Goal: Find specific page/section

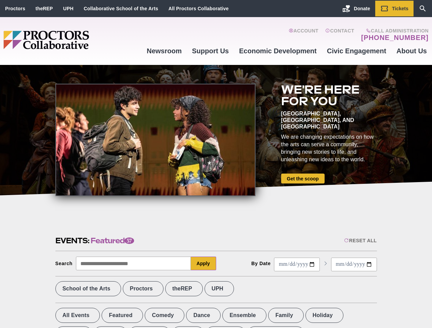
click at [216, 164] on div at bounding box center [155, 140] width 200 height 112
click at [359, 241] on div "Reset All" at bounding box center [360, 240] width 32 height 5
click at [203, 263] on button "Apply" at bounding box center [203, 264] width 25 height 14
